Goal: Task Accomplishment & Management: Manage account settings

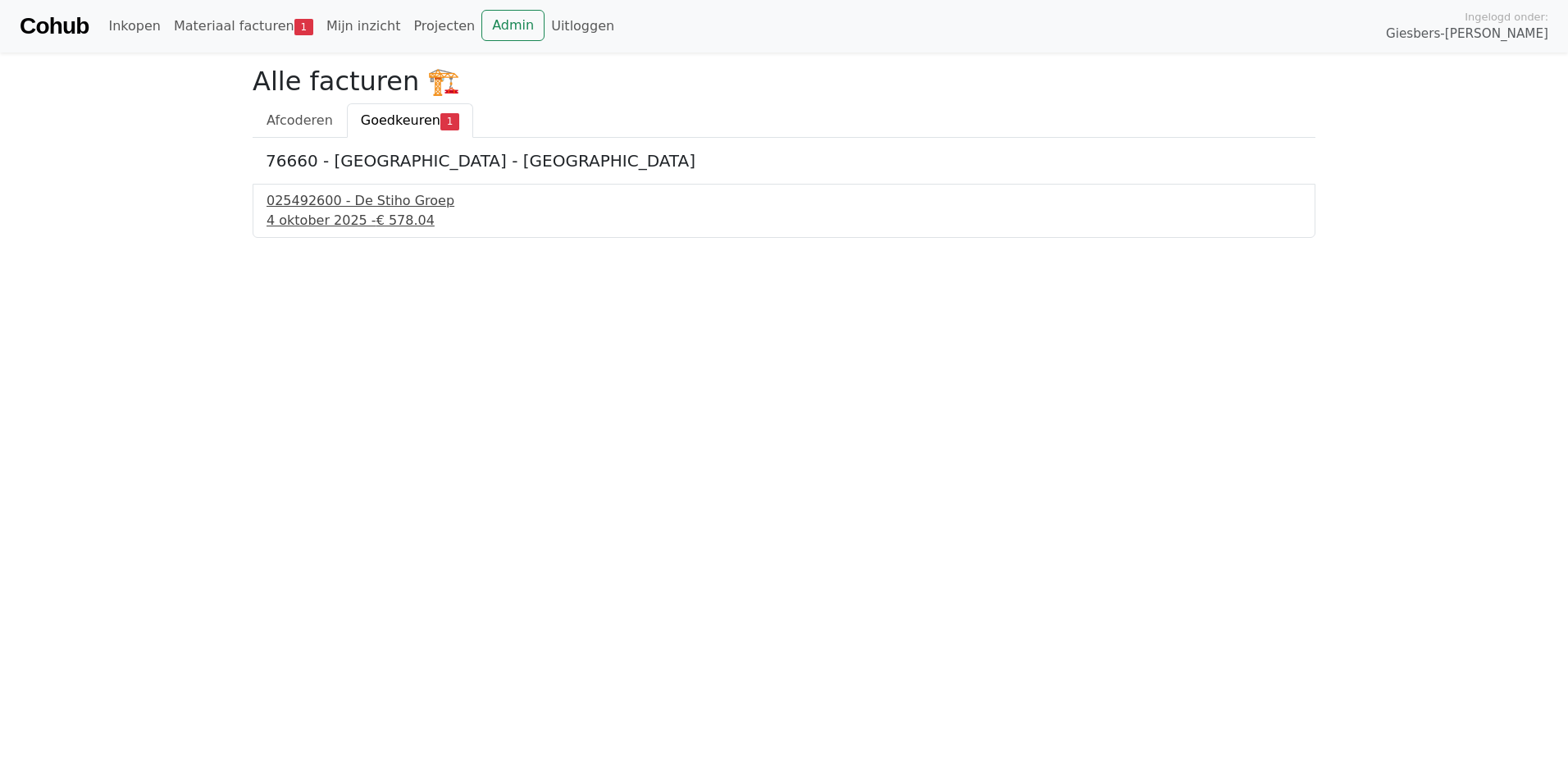
click at [356, 209] on div "025492600 - De Stiho Groep" at bounding box center [784, 201] width 1035 height 20
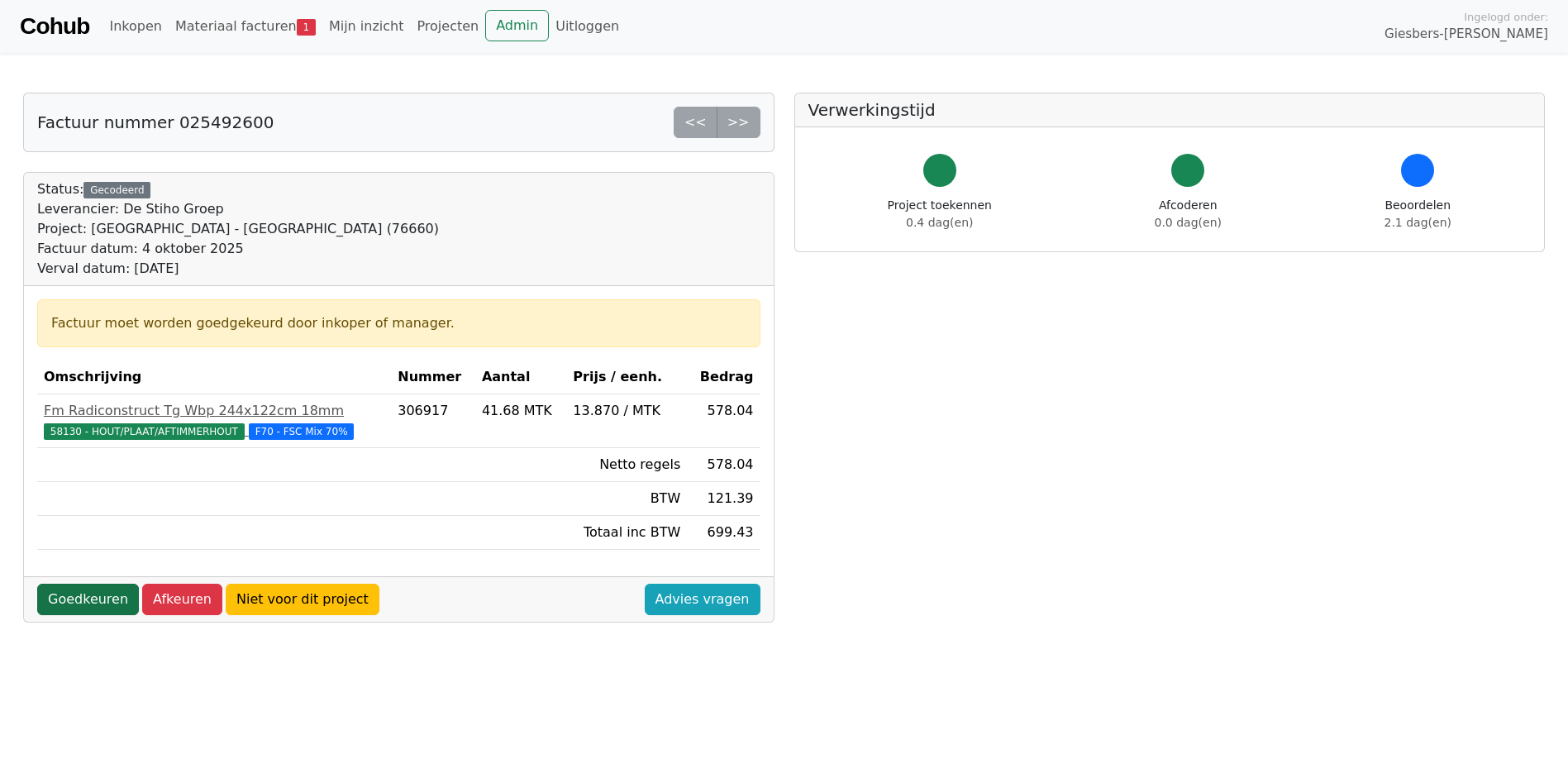
click at [88, 599] on link "Goedkeuren" at bounding box center [87, 598] width 102 height 31
